Goal: Navigation & Orientation: Locate item on page

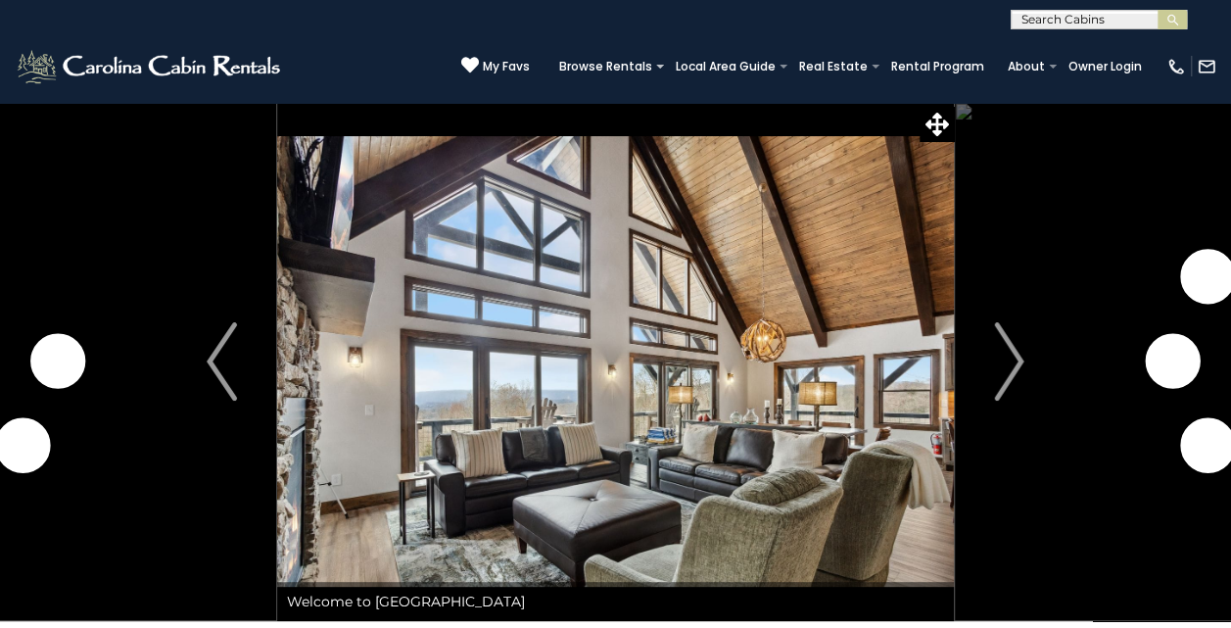
click at [1013, 376] on img "Next" at bounding box center [1008, 361] width 29 height 78
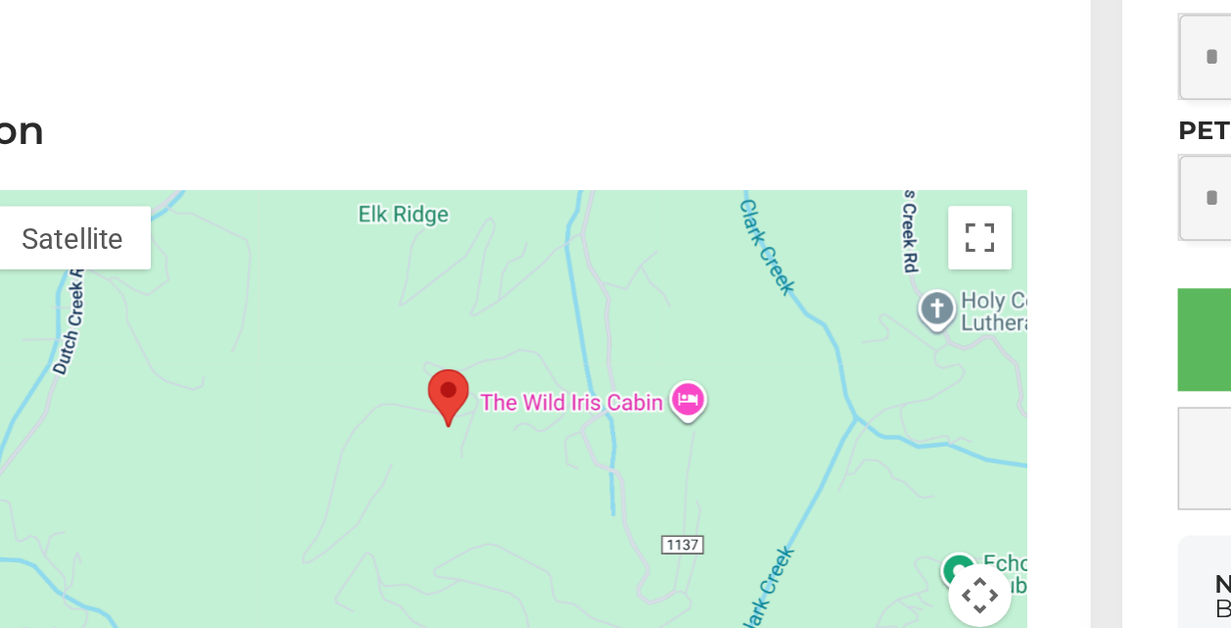
scroll to position [5316, 0]
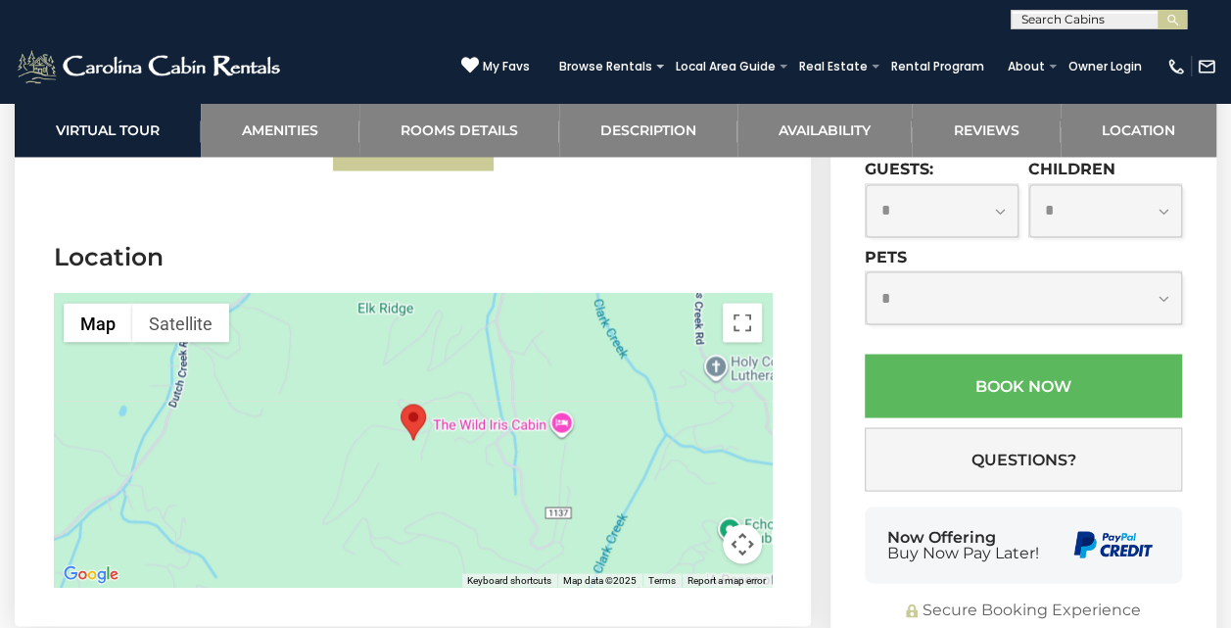
click at [748, 524] on button "Map camera controls" at bounding box center [742, 543] width 39 height 39
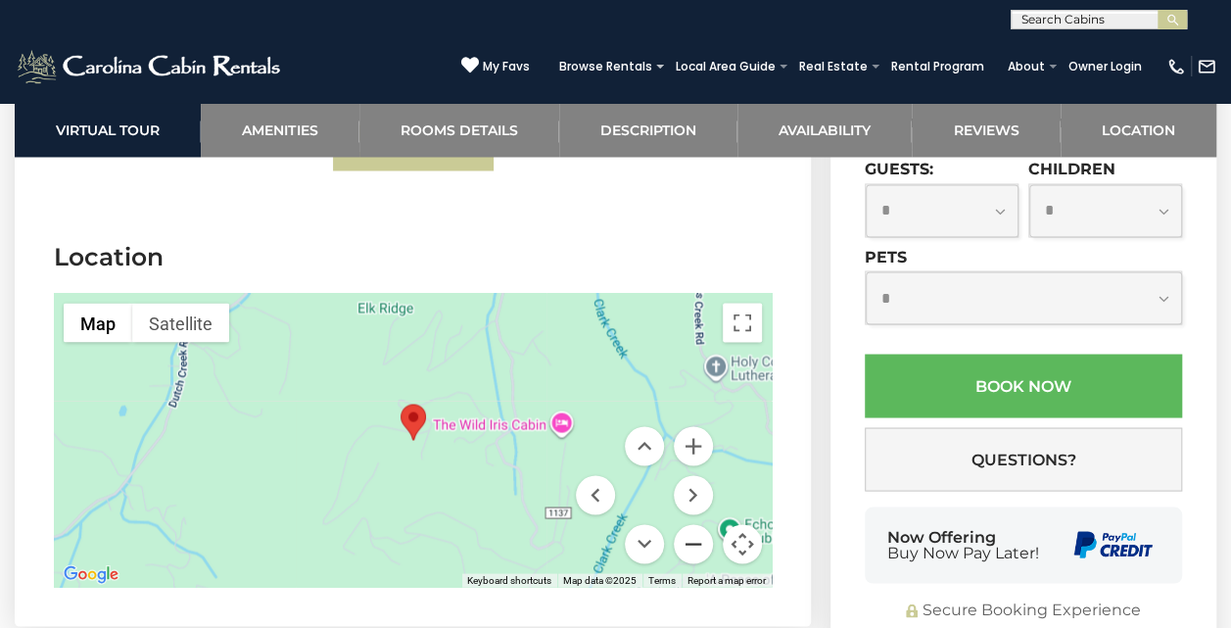
click at [705, 524] on button "Zoom out" at bounding box center [693, 543] width 39 height 39
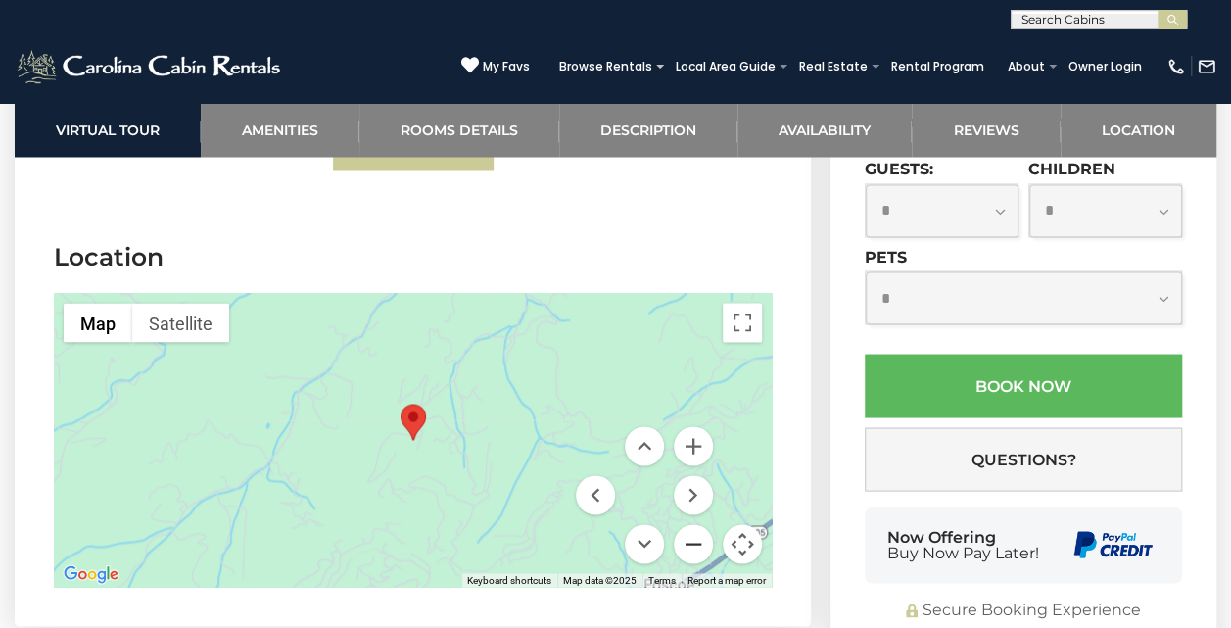
click at [705, 524] on button "Zoom out" at bounding box center [693, 543] width 39 height 39
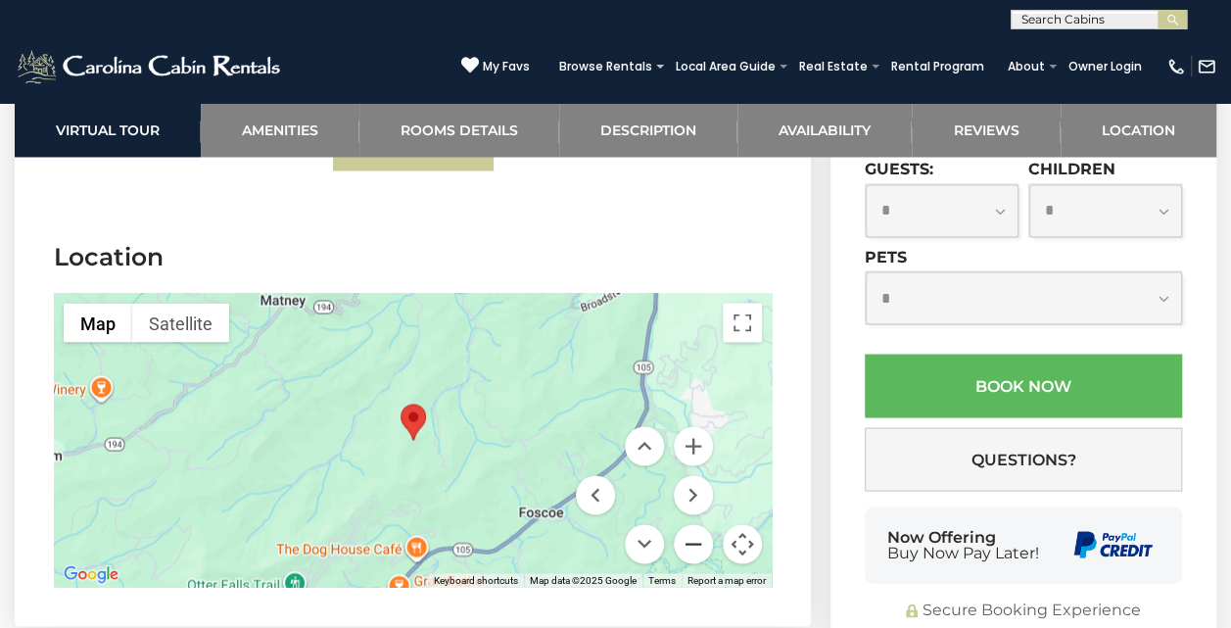
click at [705, 524] on button "Zoom out" at bounding box center [693, 543] width 39 height 39
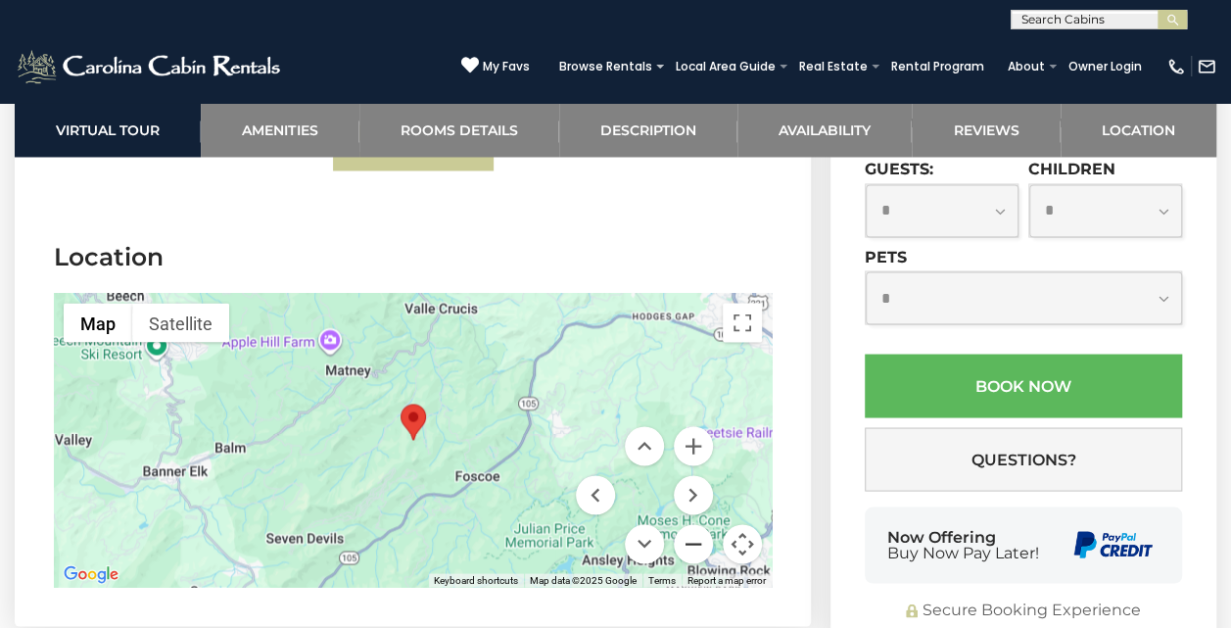
click at [705, 524] on button "Zoom out" at bounding box center [693, 543] width 39 height 39
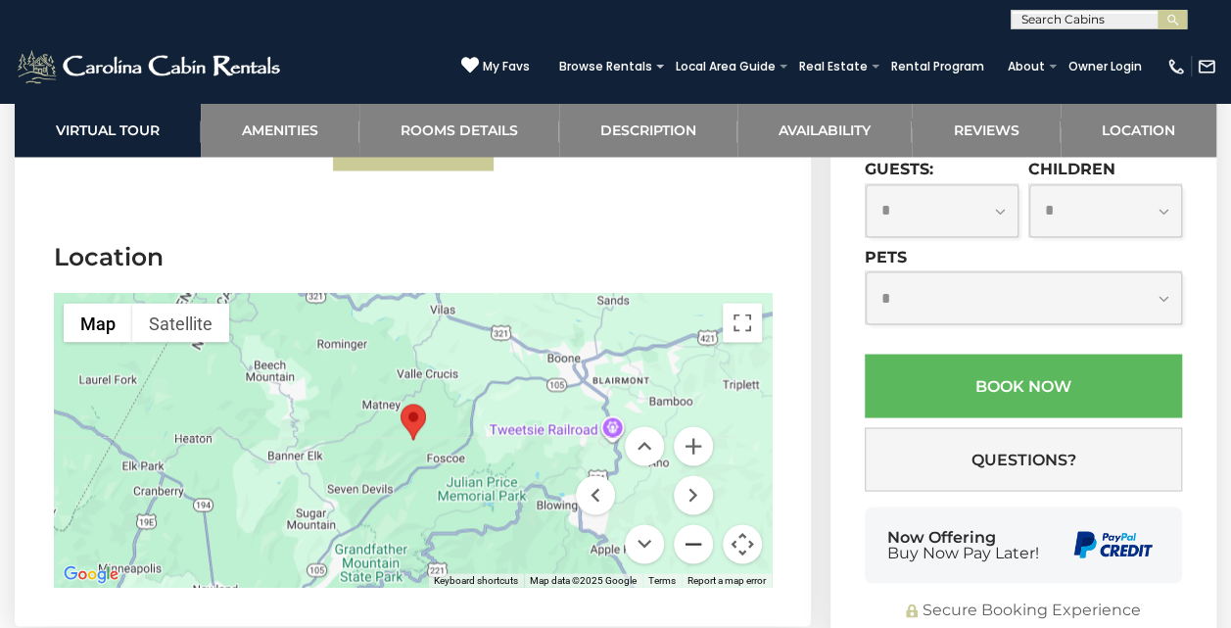
click at [705, 524] on button "Zoom out" at bounding box center [693, 543] width 39 height 39
